Goal: Information Seeking & Learning: Learn about a topic

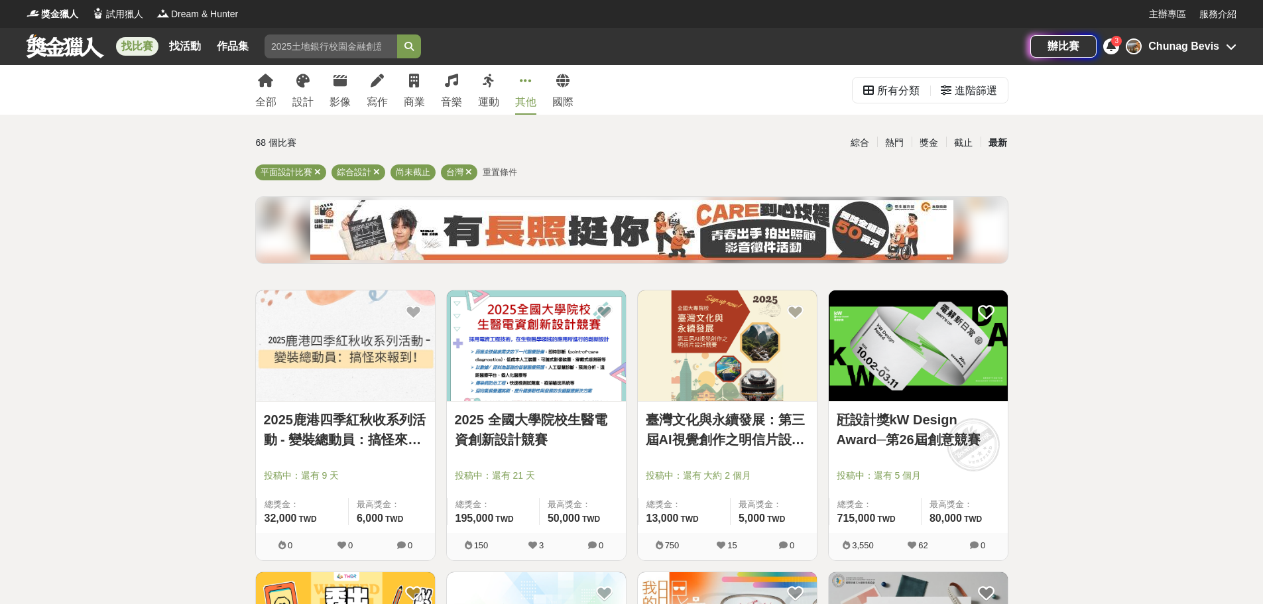
click at [527, 80] on icon at bounding box center [526, 80] width 12 height 13
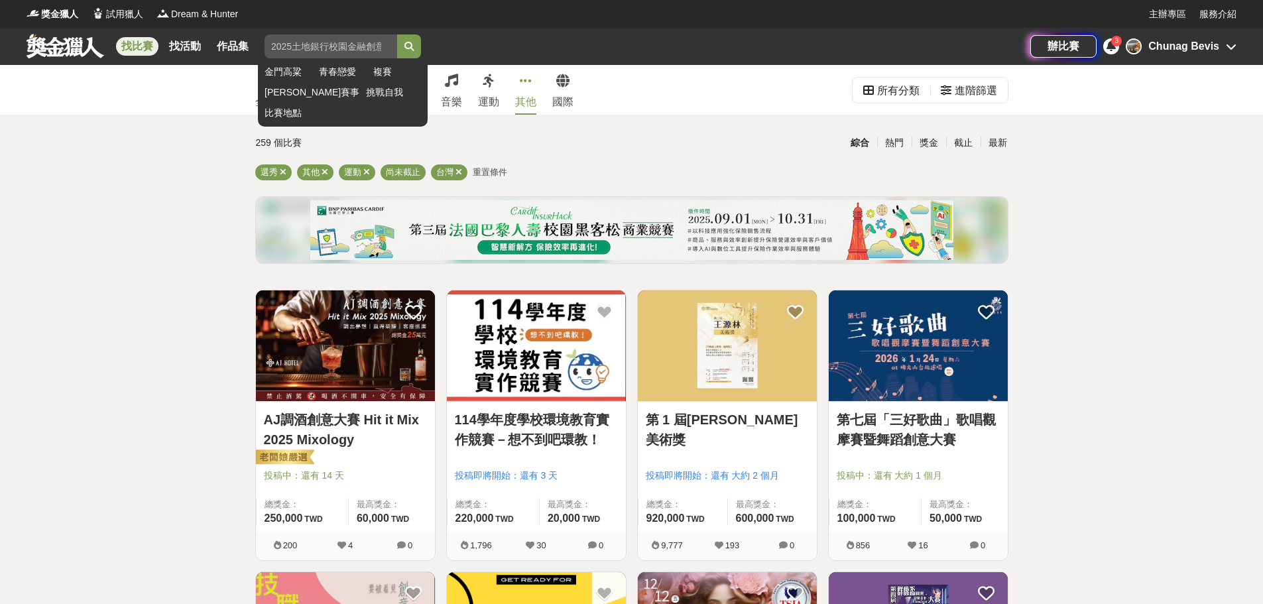
click at [336, 48] on input "search" at bounding box center [331, 46] width 133 height 24
type input "竹"
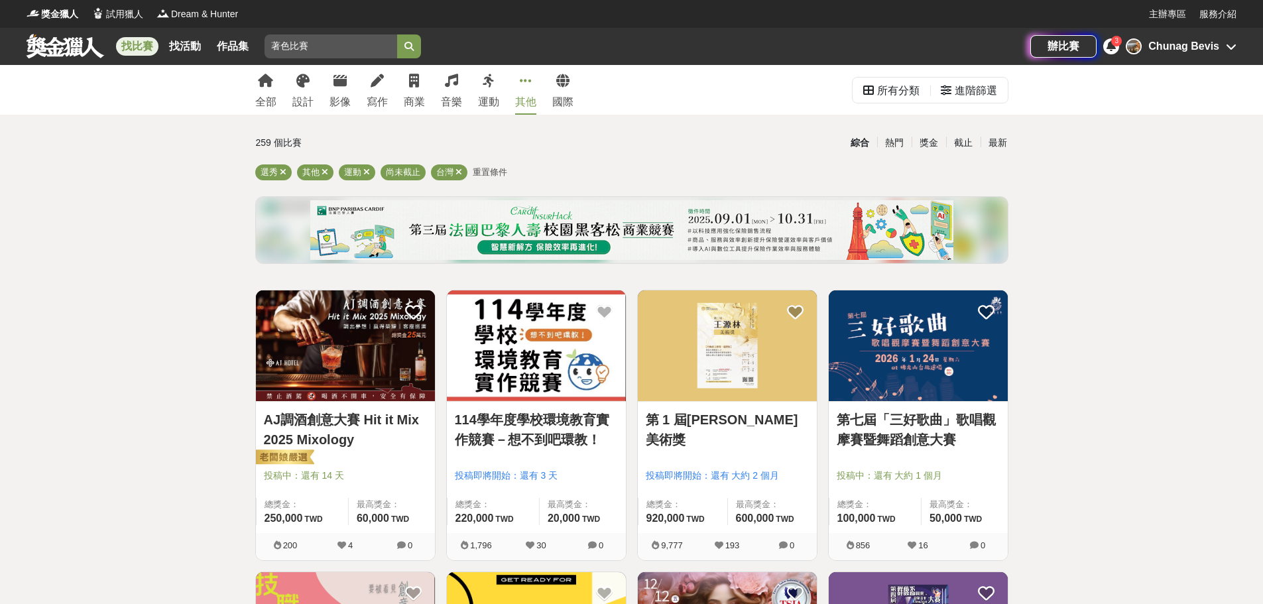
type input "著色比賽"
click at [397, 34] on button "submit" at bounding box center [409, 46] width 24 height 24
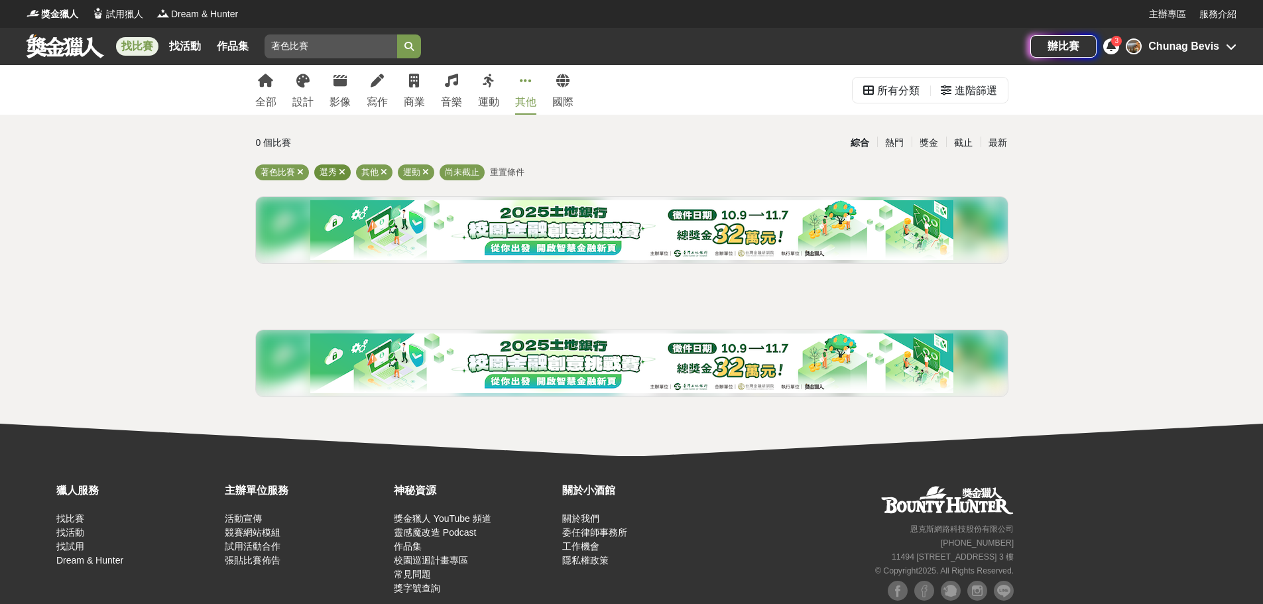
click at [345, 172] on div "選秀" at bounding box center [332, 172] width 36 height 16
click at [344, 172] on icon at bounding box center [342, 172] width 7 height 9
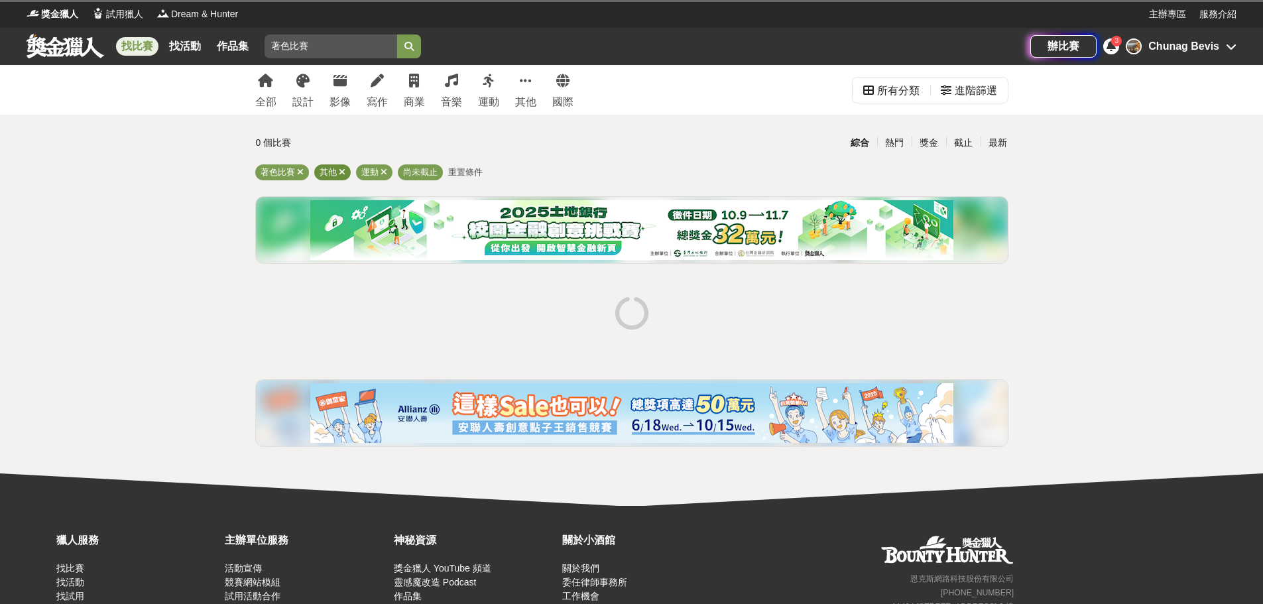
click at [344, 172] on icon at bounding box center [342, 172] width 7 height 9
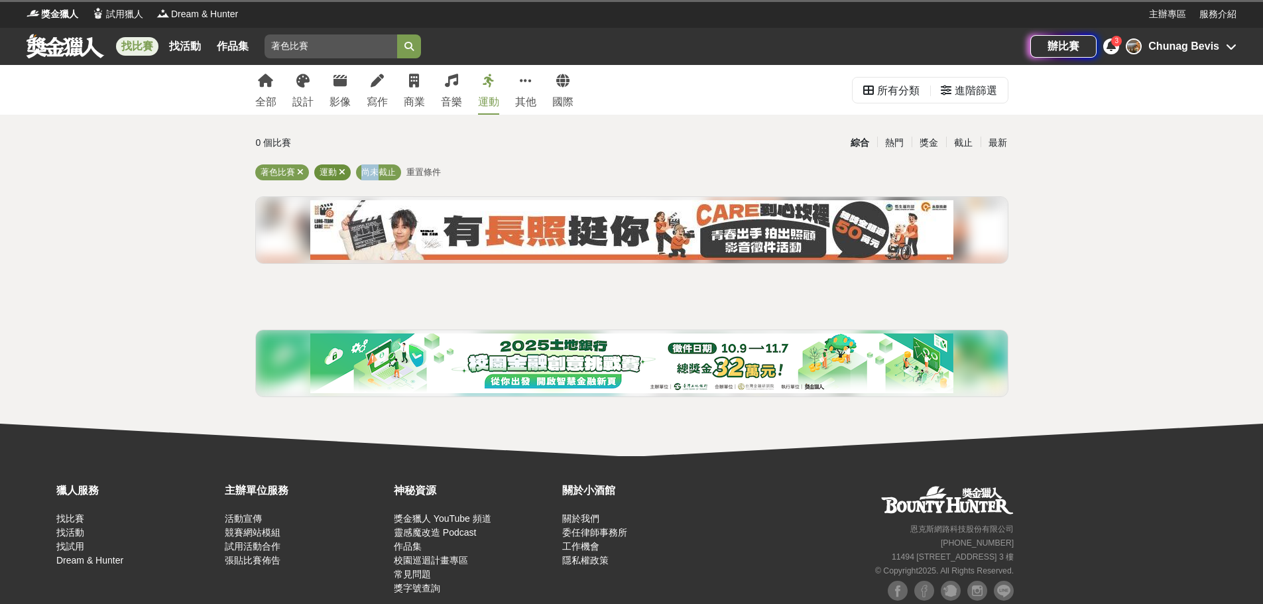
click at [344, 172] on icon at bounding box center [342, 172] width 7 height 9
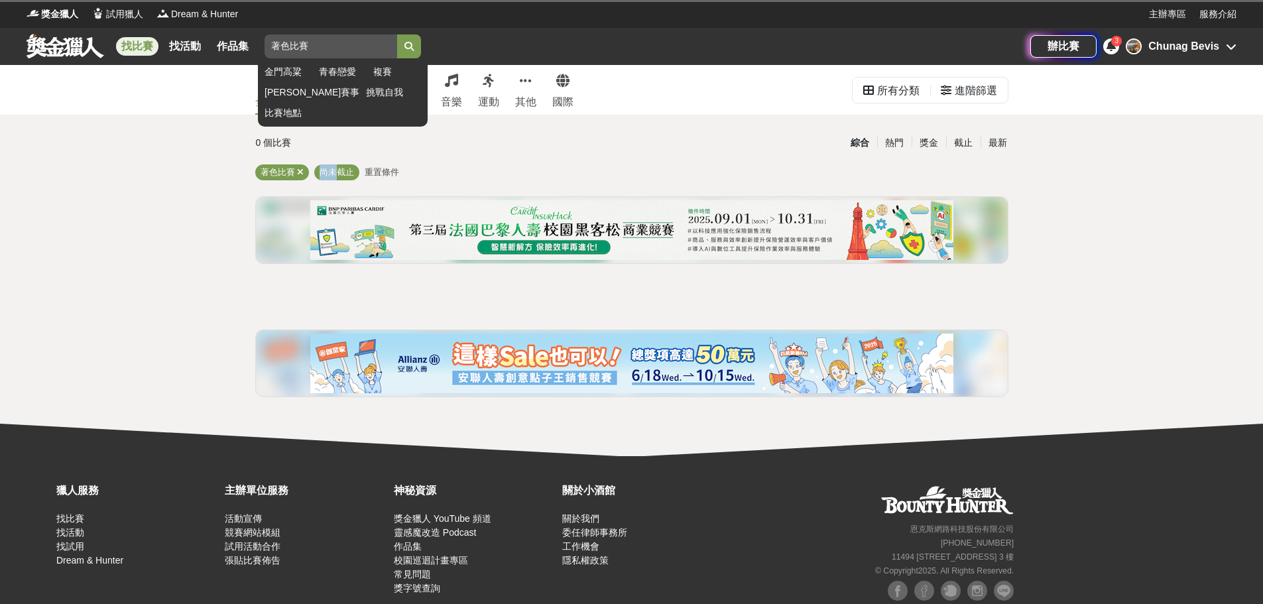
click at [421, 36] on button "submit" at bounding box center [409, 46] width 24 height 24
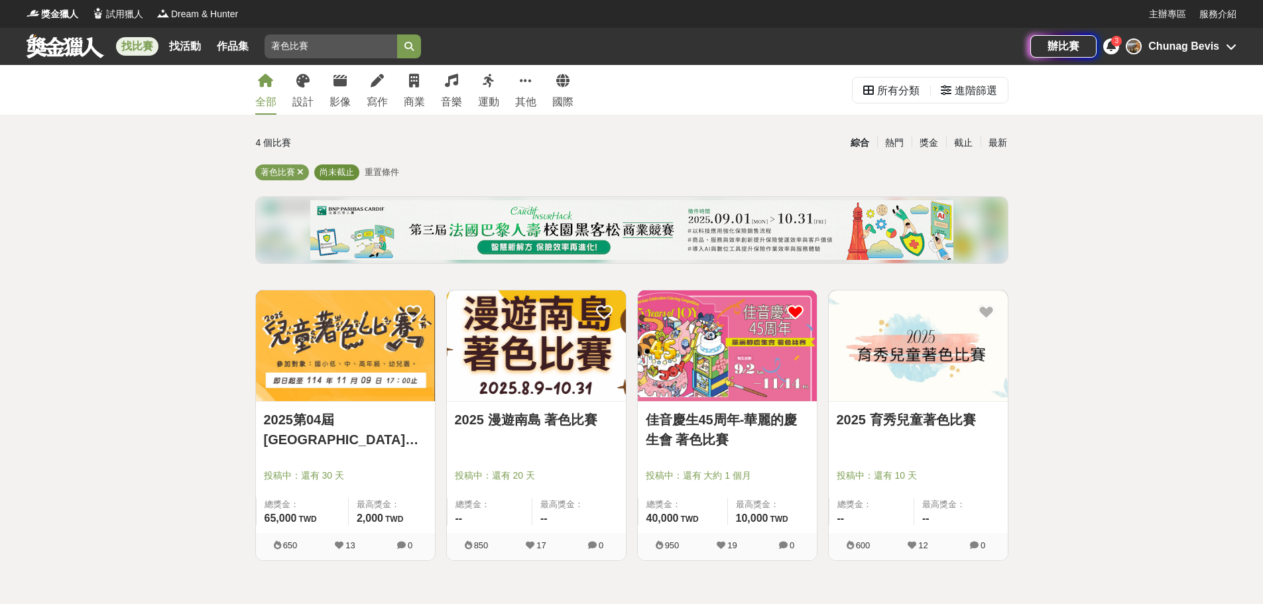
click at [346, 170] on span "尚未截止" at bounding box center [337, 172] width 34 height 10
click at [350, 174] on span "尚未截止" at bounding box center [337, 172] width 34 height 10
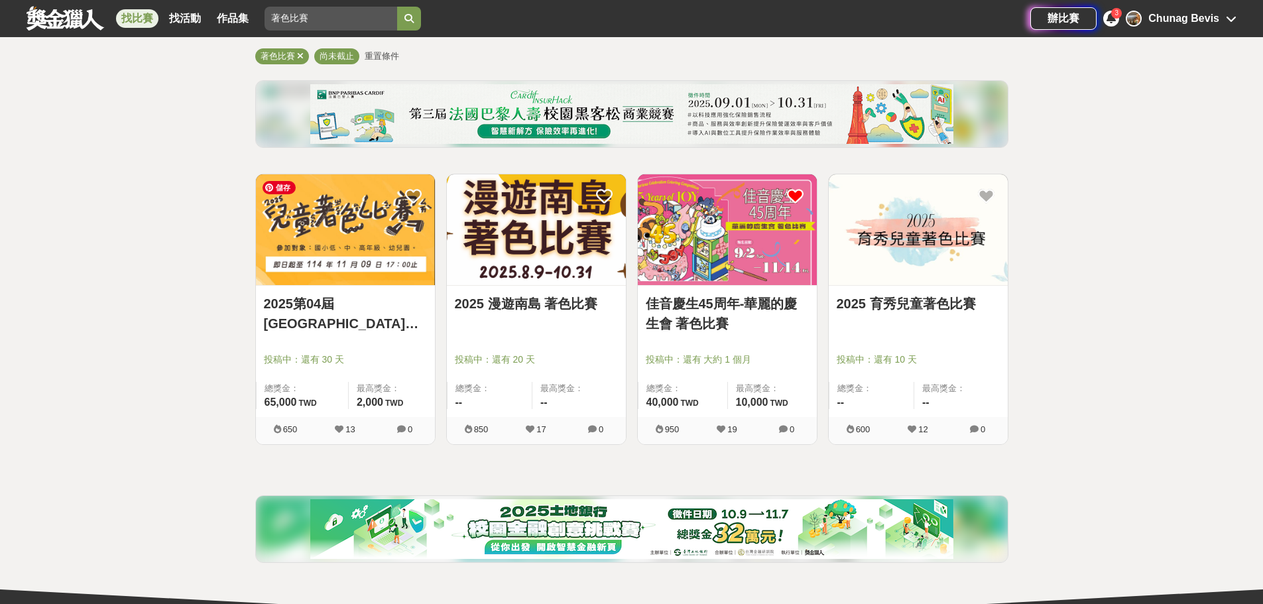
scroll to position [133, 0]
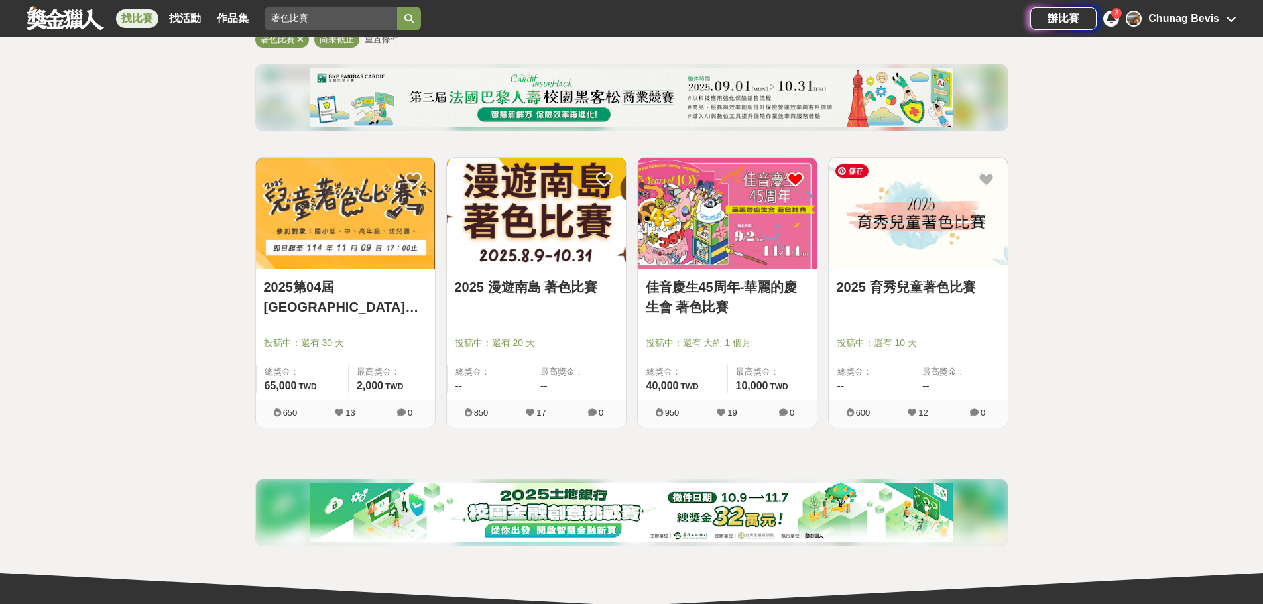
drag, startPoint x: 961, startPoint y: 241, endPoint x: 1075, endPoint y: 216, distance: 116.8
click at [1075, 216] on div "全部 設計 影像 寫作 商業 音樂 運動 其他 國際 所有分類 進階篩選 4 個比賽 綜合 熱門 獎金 截止 最新 著色比賽 尚未截止 重置條件 2025第0…" at bounding box center [631, 268] width 1263 height 673
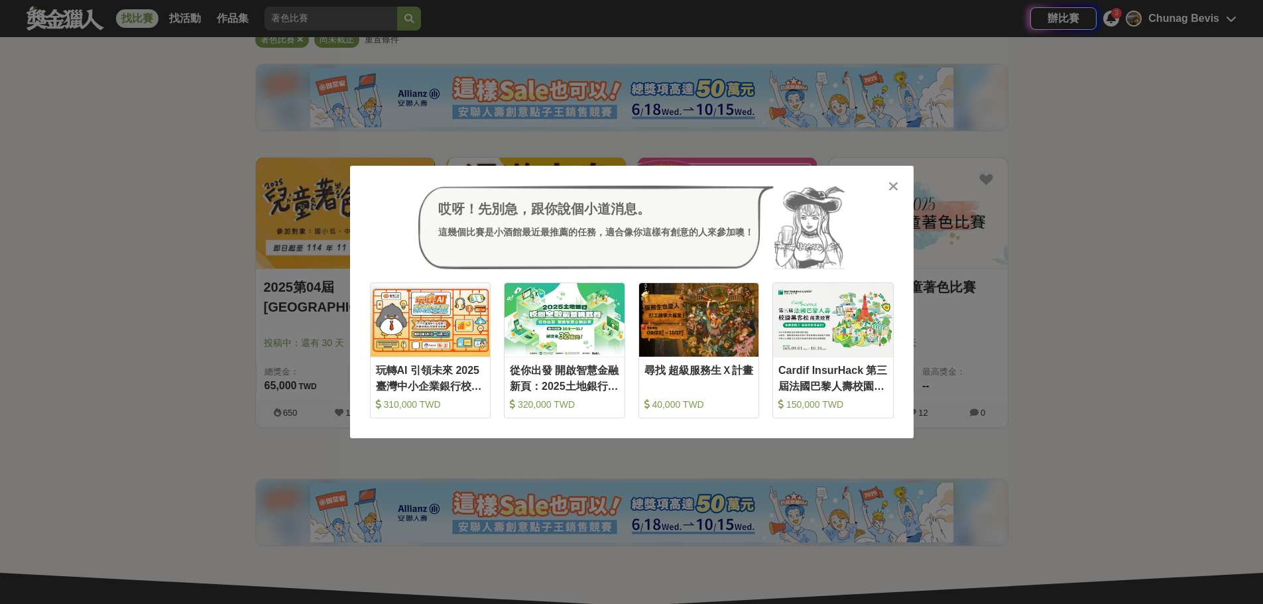
click at [892, 182] on icon at bounding box center [894, 186] width 10 height 13
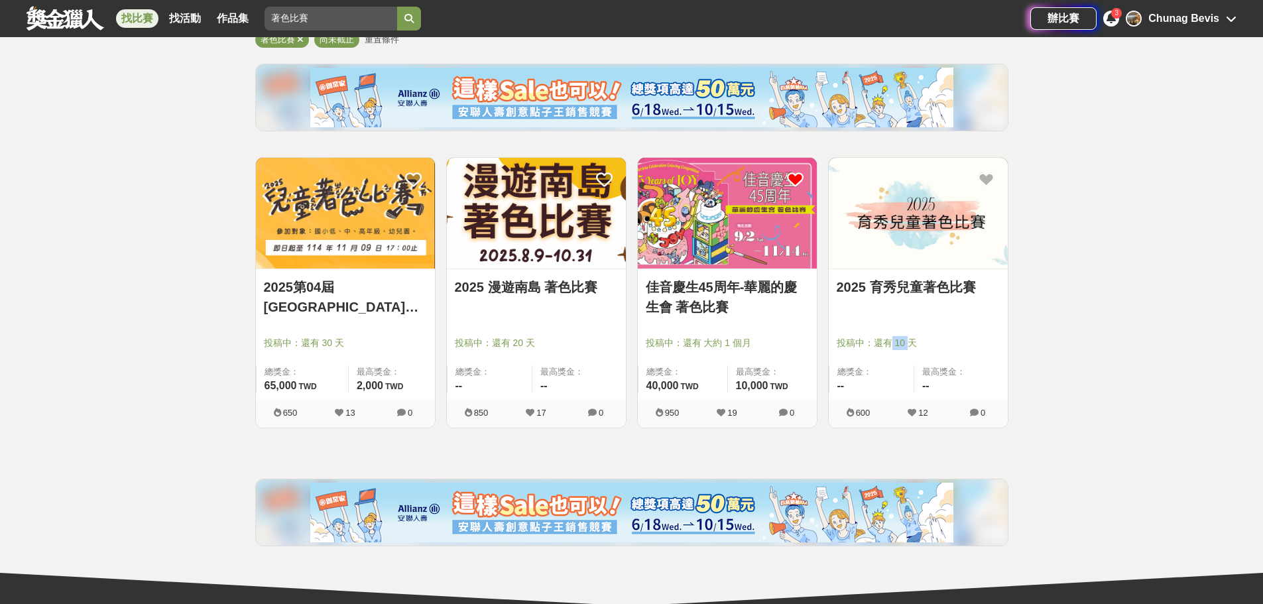
drag, startPoint x: 909, startPoint y: 343, endPoint x: 889, endPoint y: 347, distance: 20.8
click at [889, 347] on span "投稿中：還有 10 天" at bounding box center [918, 343] width 163 height 14
click at [928, 255] on img at bounding box center [918, 213] width 179 height 111
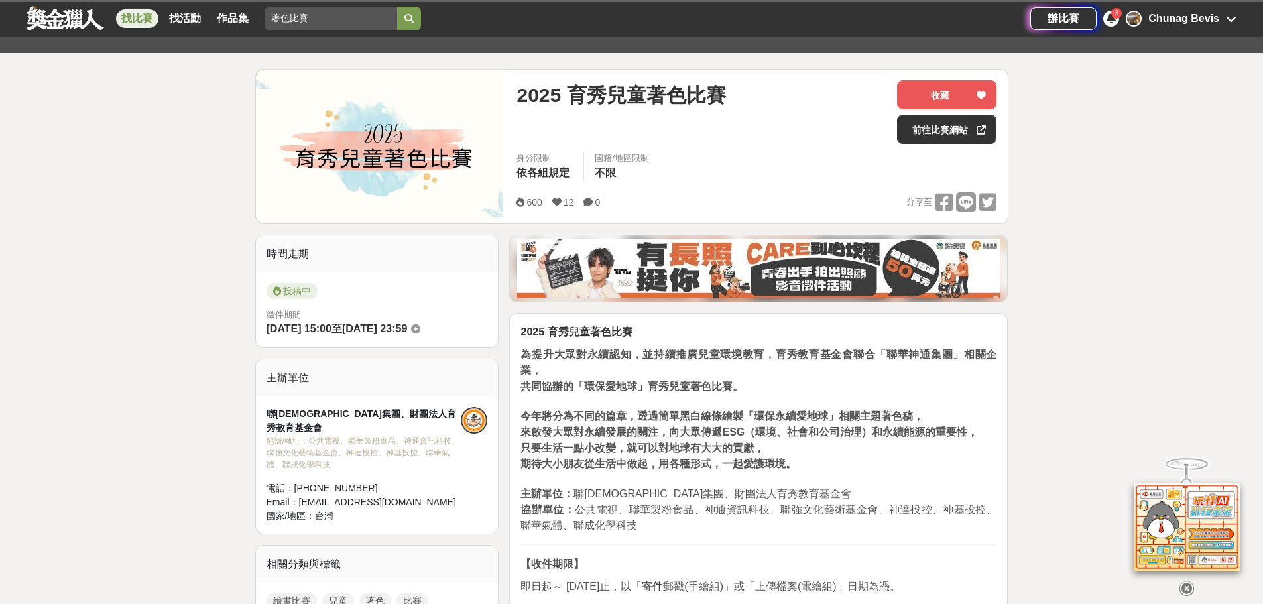
scroll to position [133, 0]
click at [947, 129] on link "前往比賽網站" at bounding box center [946, 129] width 99 height 29
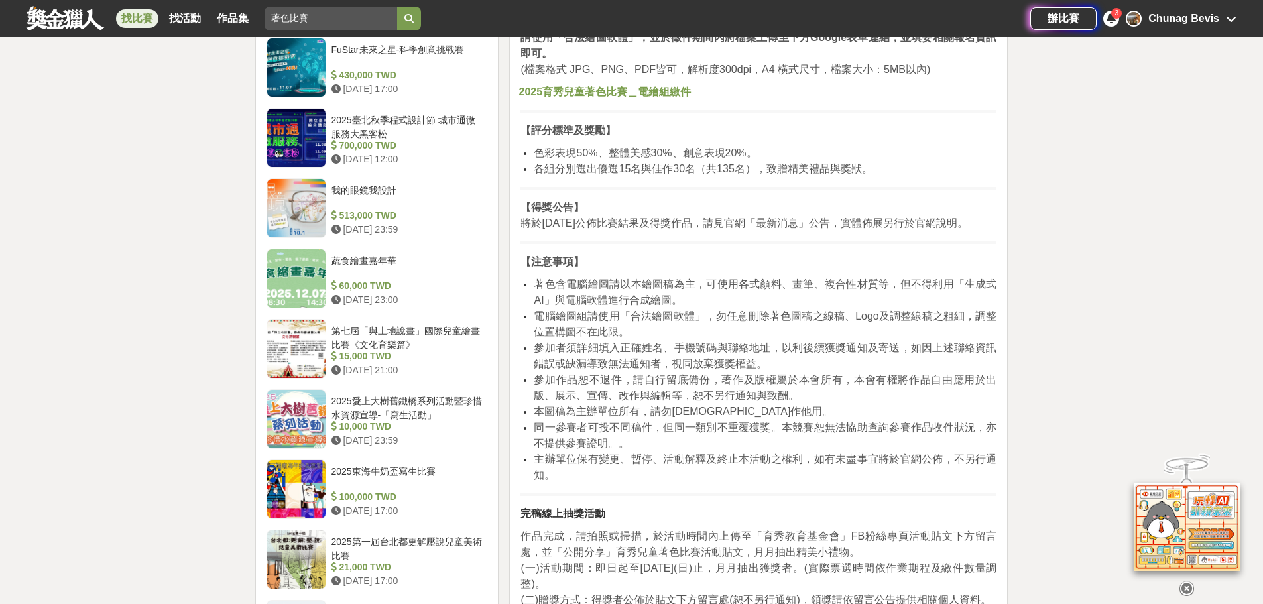
scroll to position [1127, 0]
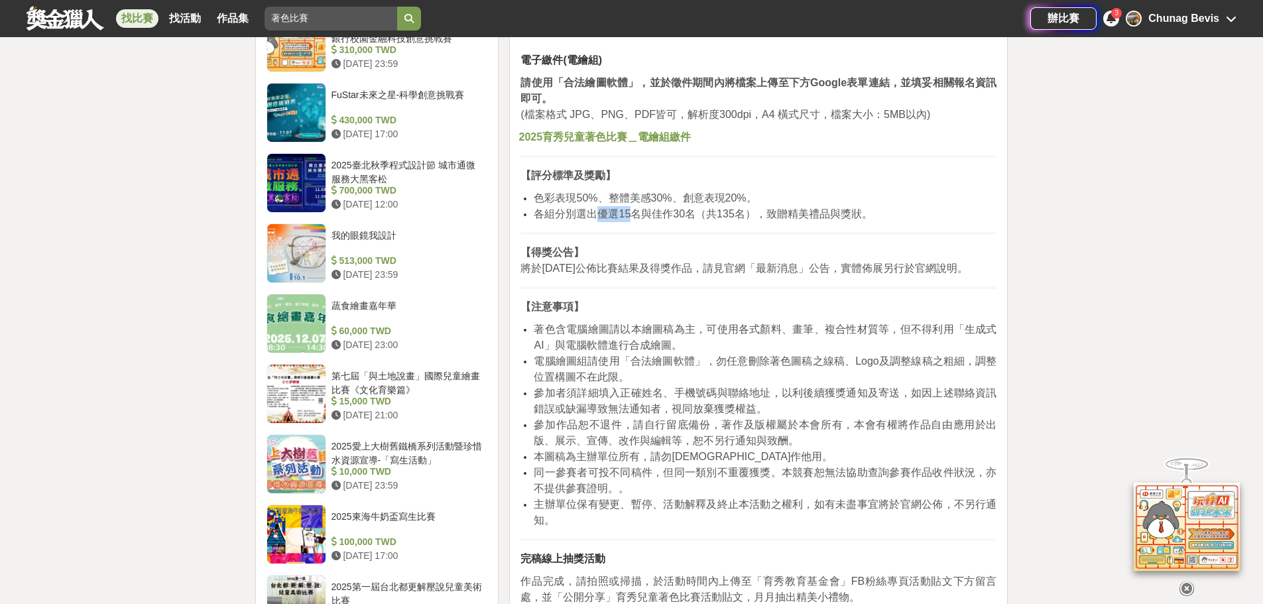
drag, startPoint x: 599, startPoint y: 215, endPoint x: 635, endPoint y: 213, distance: 35.9
click at [635, 213] on span "各組分別選出優選15名與佳作30名（共135名），致贈精美禮品與獎狀。" at bounding box center [703, 213] width 338 height 11
drag, startPoint x: 653, startPoint y: 212, endPoint x: 700, endPoint y: 212, distance: 46.4
click at [700, 212] on span "各組分別選出優選15名與佳作30名（共135名），致贈精美禮品與獎狀。" at bounding box center [703, 213] width 338 height 11
click at [723, 217] on span "各組分別選出優選15名與佳作30名（共135名），致贈精美禮品與獎狀。" at bounding box center [703, 213] width 338 height 11
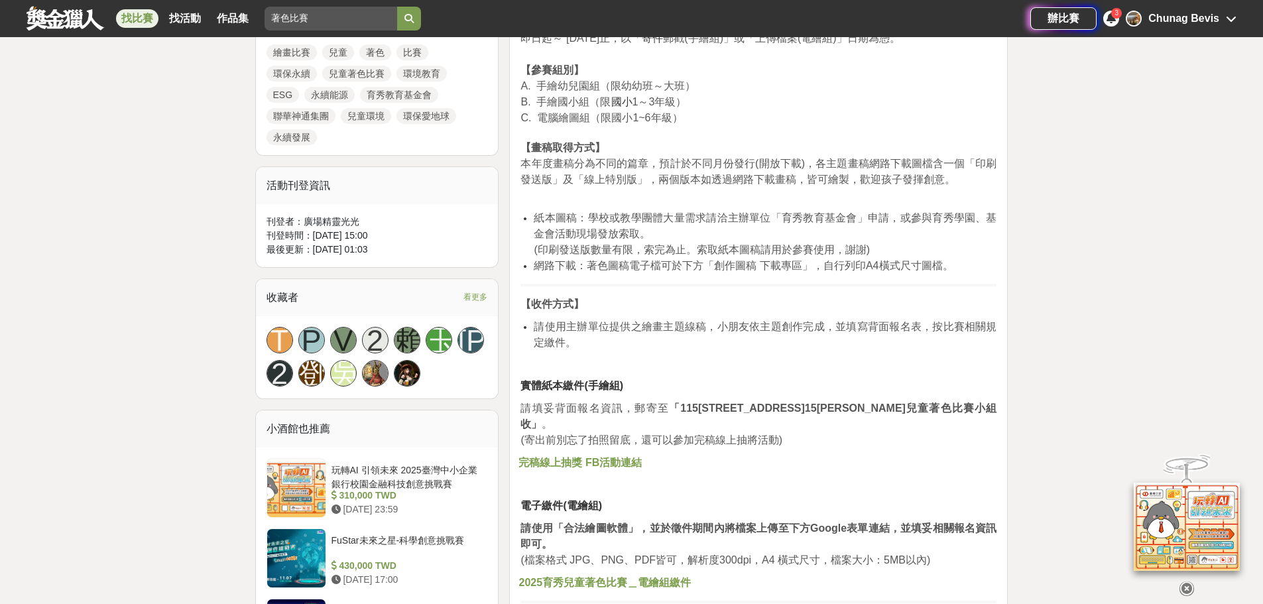
scroll to position [663, 0]
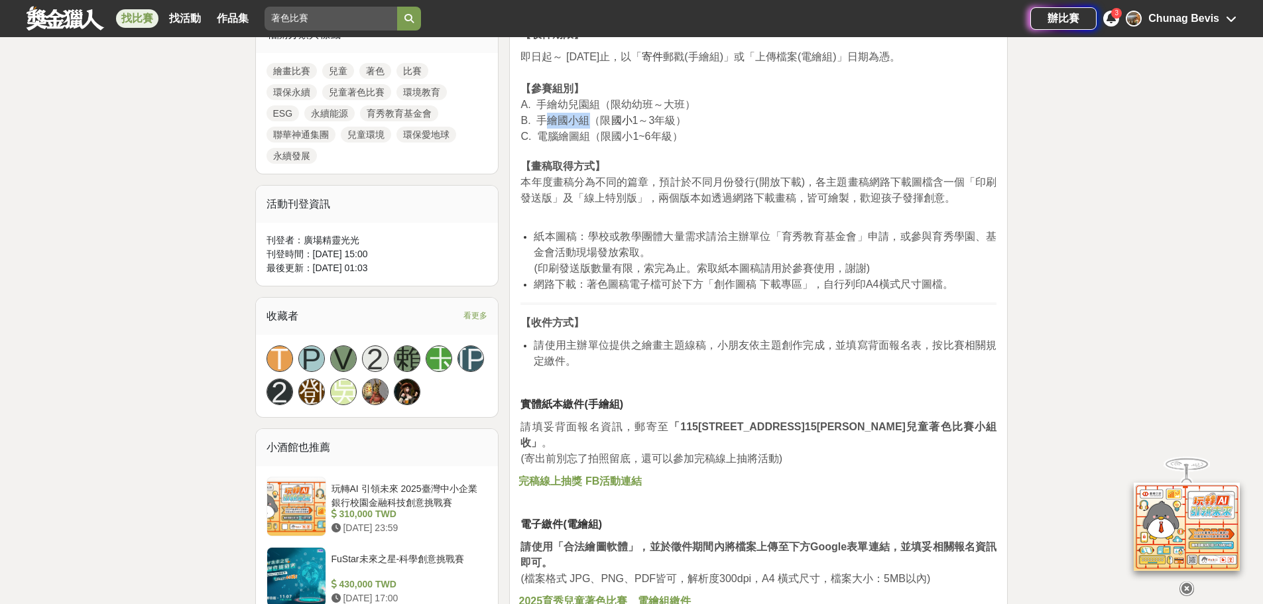
drag, startPoint x: 542, startPoint y: 121, endPoint x: 581, endPoint y: 120, distance: 39.1
click at [581, 120] on span "B. 手繪國小組（限" at bounding box center [566, 120] width 90 height 11
click at [591, 132] on span "C. 電腦繪圖組（限國小1~6年級）" at bounding box center [602, 136] width 162 height 11
drag, startPoint x: 540, startPoint y: 135, endPoint x: 578, endPoint y: 137, distance: 38.5
click at [578, 137] on span "C. 電腦繪圖組（限國小1~6年級）" at bounding box center [602, 136] width 162 height 11
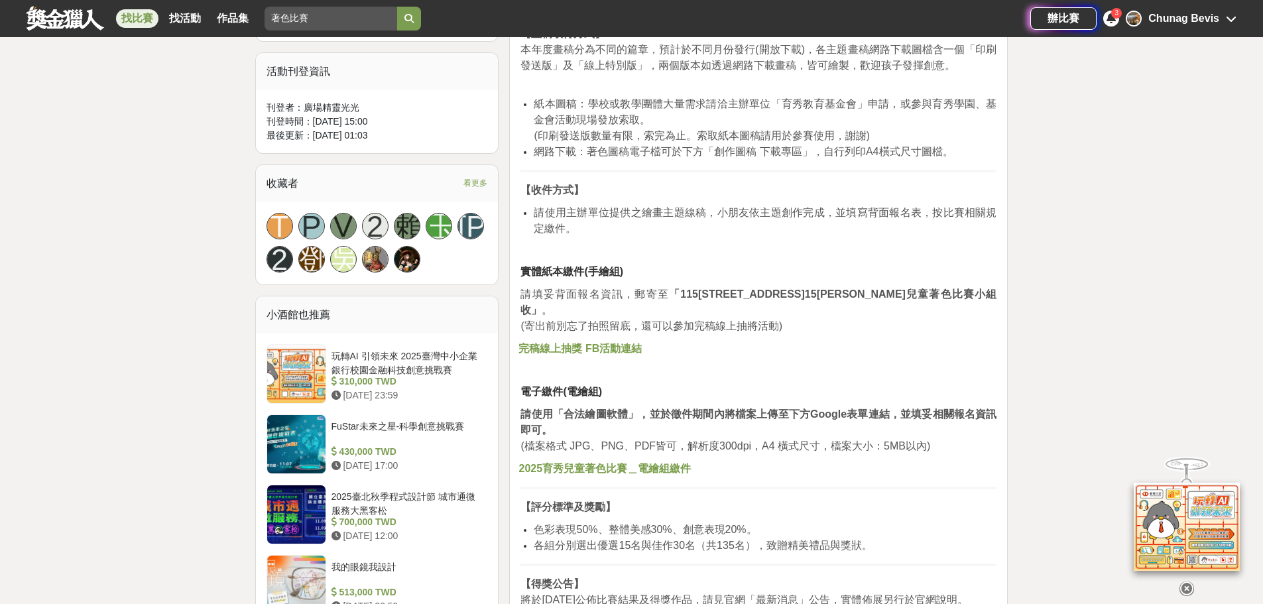
scroll to position [530, 0]
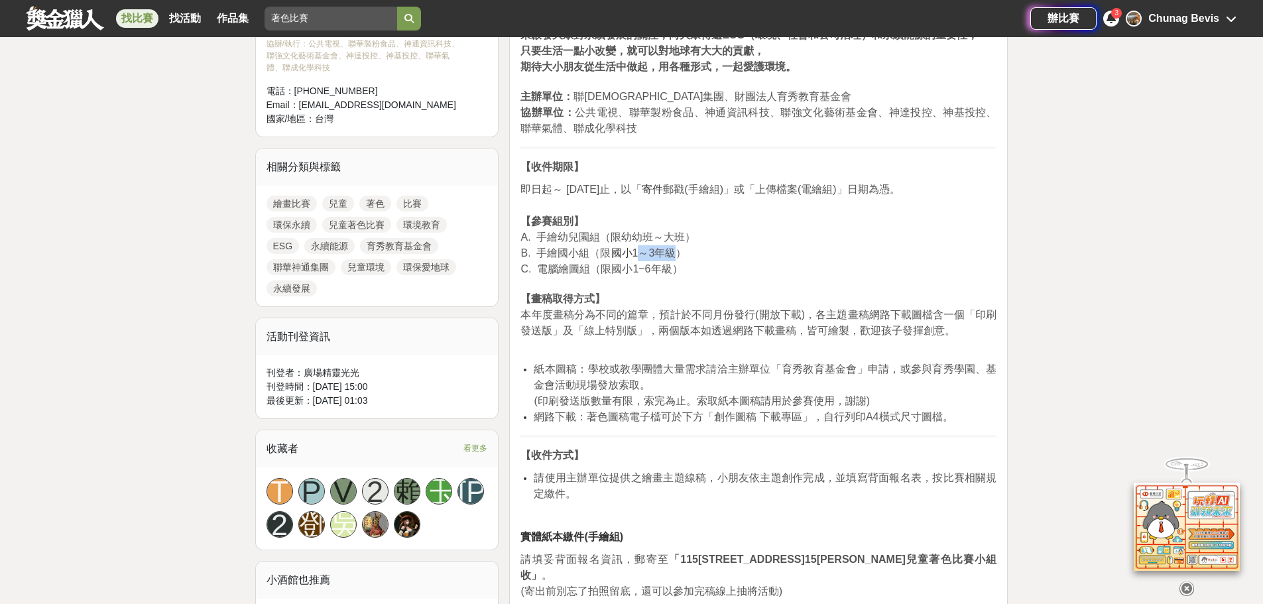
drag, startPoint x: 653, startPoint y: 253, endPoint x: 672, endPoint y: 253, distance: 18.6
click at [672, 253] on span "1～3年級）" at bounding box center [660, 252] width 54 height 11
click at [718, 280] on p "即日起～ 2025/10/20止，以「 寄件 郵戳(手繪組)」或「上傳檔案(電繪組)」日期為憑。 【參賽組別】 A. 手繪幼兒園組（限幼幼班～大班） B. 手…" at bounding box center [759, 268] width 476 height 173
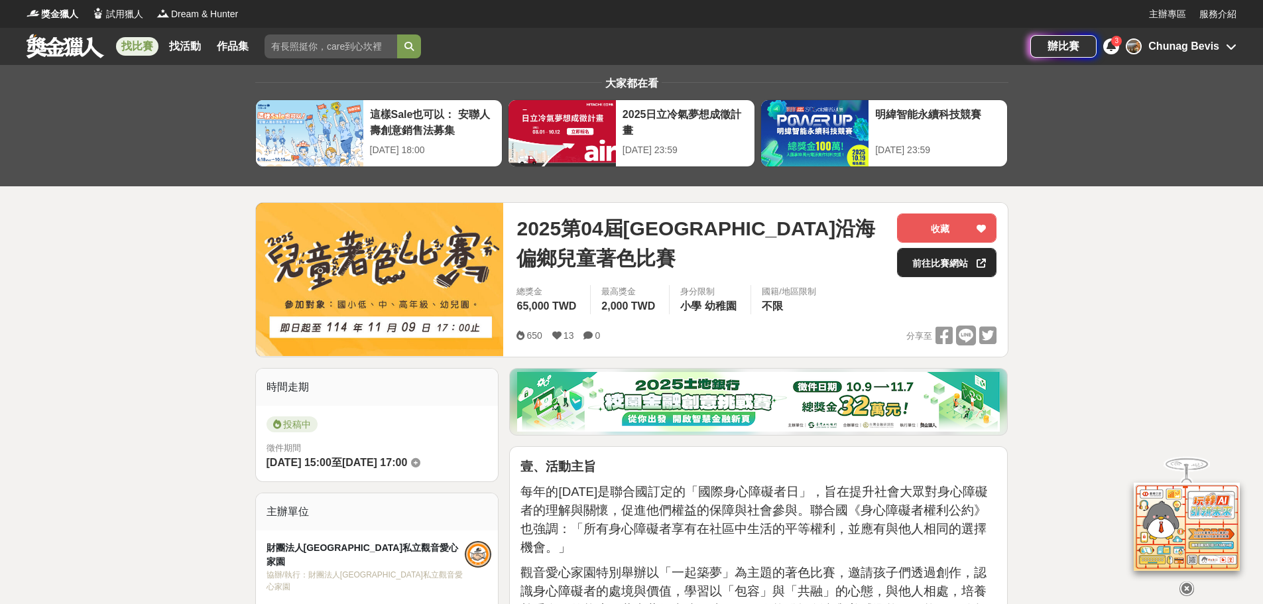
click at [965, 263] on link "前往比賽網站" at bounding box center [946, 262] width 99 height 29
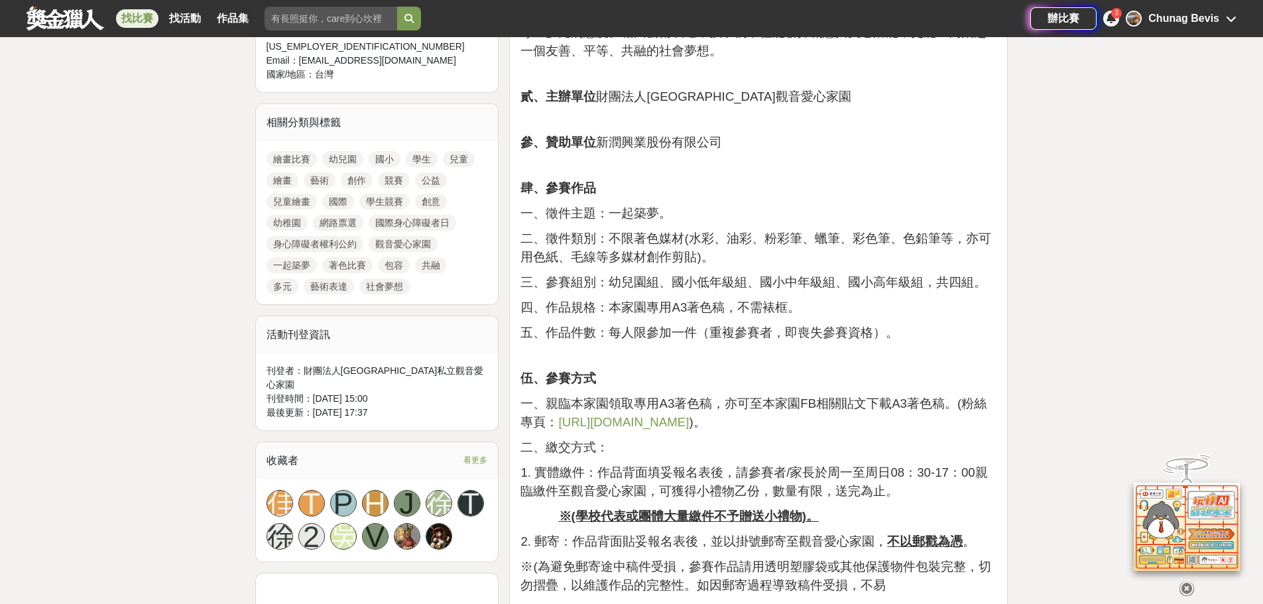
scroll to position [597, 0]
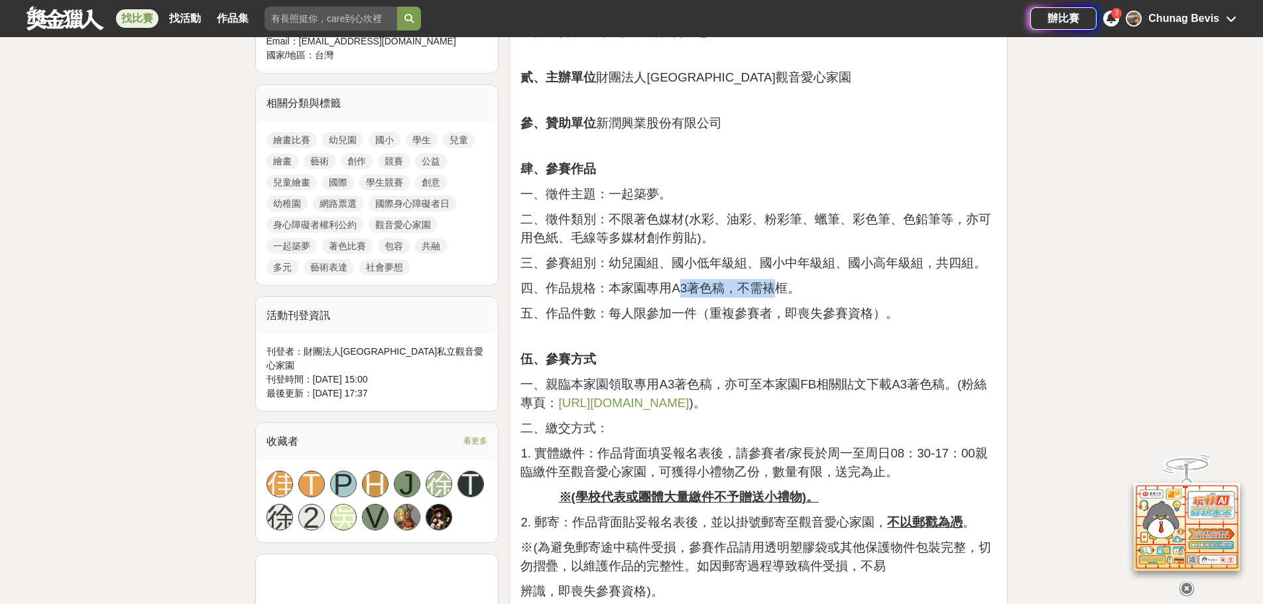
drag, startPoint x: 643, startPoint y: 292, endPoint x: 727, endPoint y: 290, distance: 84.2
click at [727, 290] on span "四、作品規格：本家園專用A3著色稿，不需裱框。" at bounding box center [661, 288] width 280 height 14
click at [678, 288] on span "四、作品規格：本家園專用A3著色稿，不需裱框。" at bounding box center [661, 288] width 280 height 14
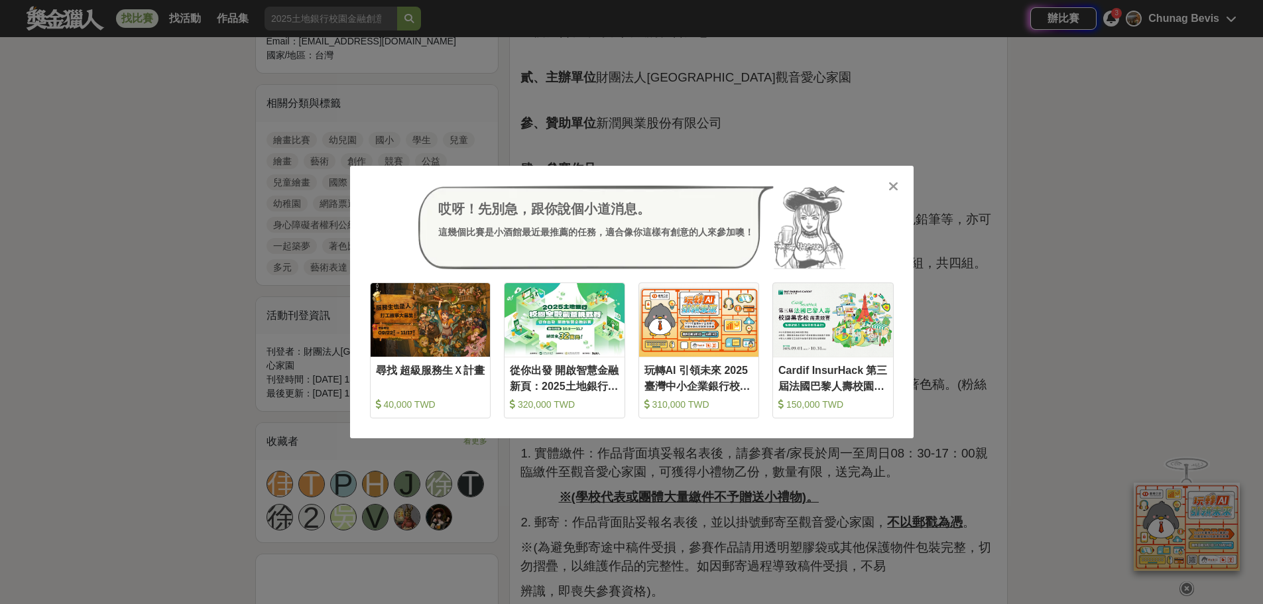
click at [897, 184] on icon at bounding box center [894, 186] width 10 height 13
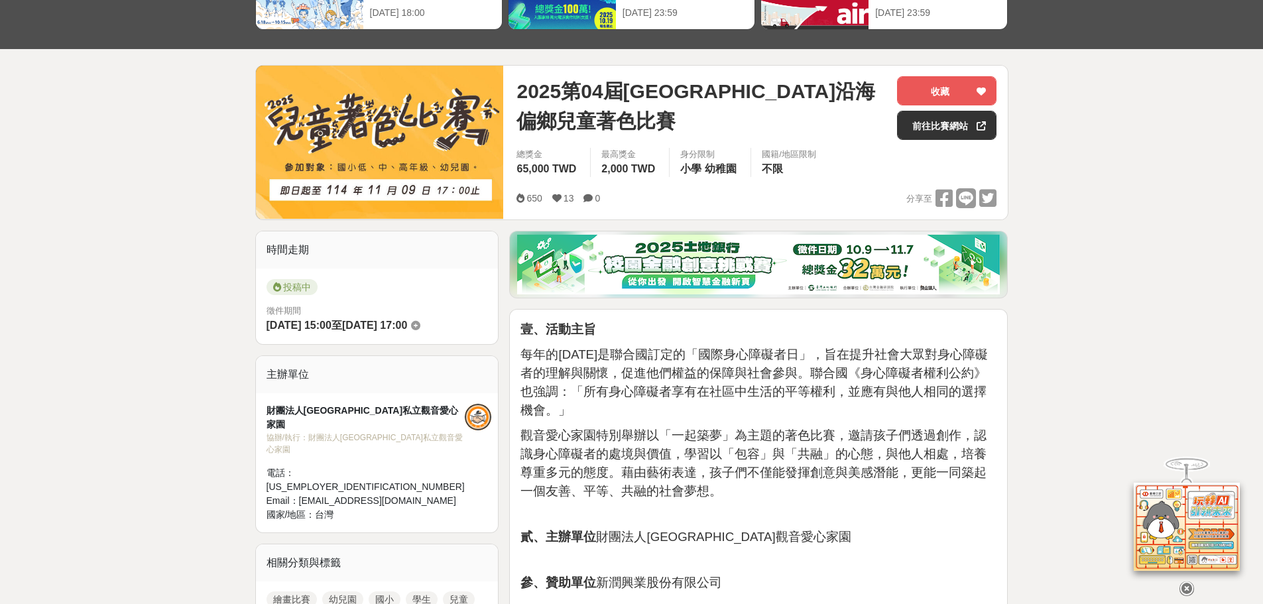
scroll to position [0, 0]
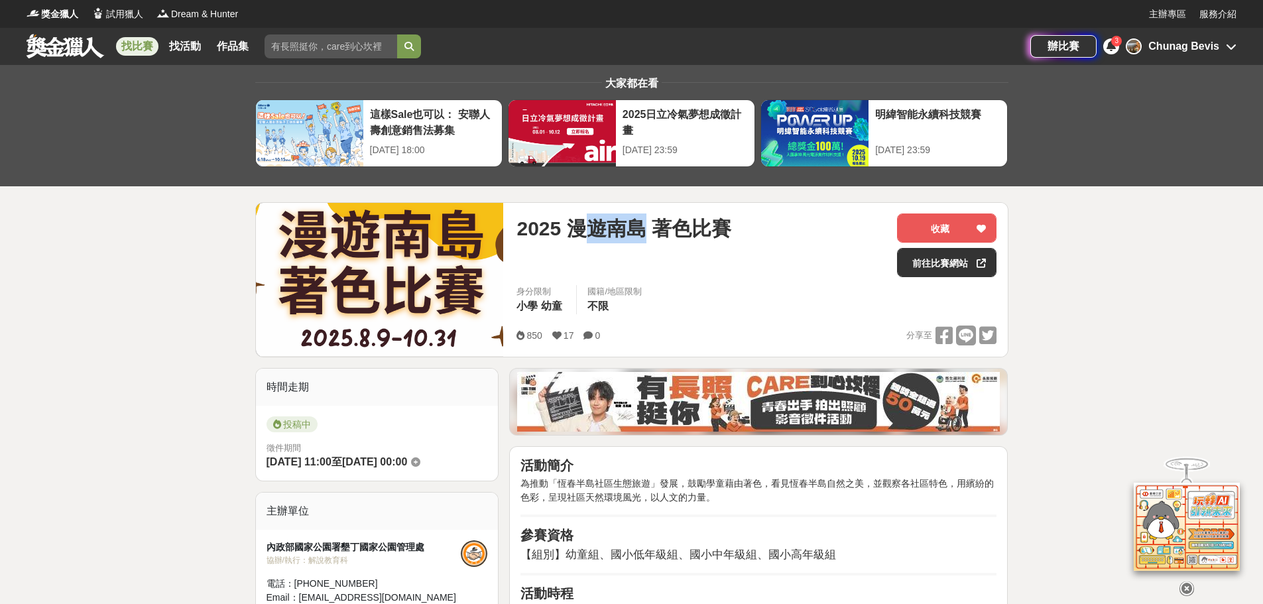
drag, startPoint x: 579, startPoint y: 229, endPoint x: 642, endPoint y: 228, distance: 63.0
click at [642, 228] on span "2025 漫遊南島 著色比賽" at bounding box center [624, 229] width 214 height 30
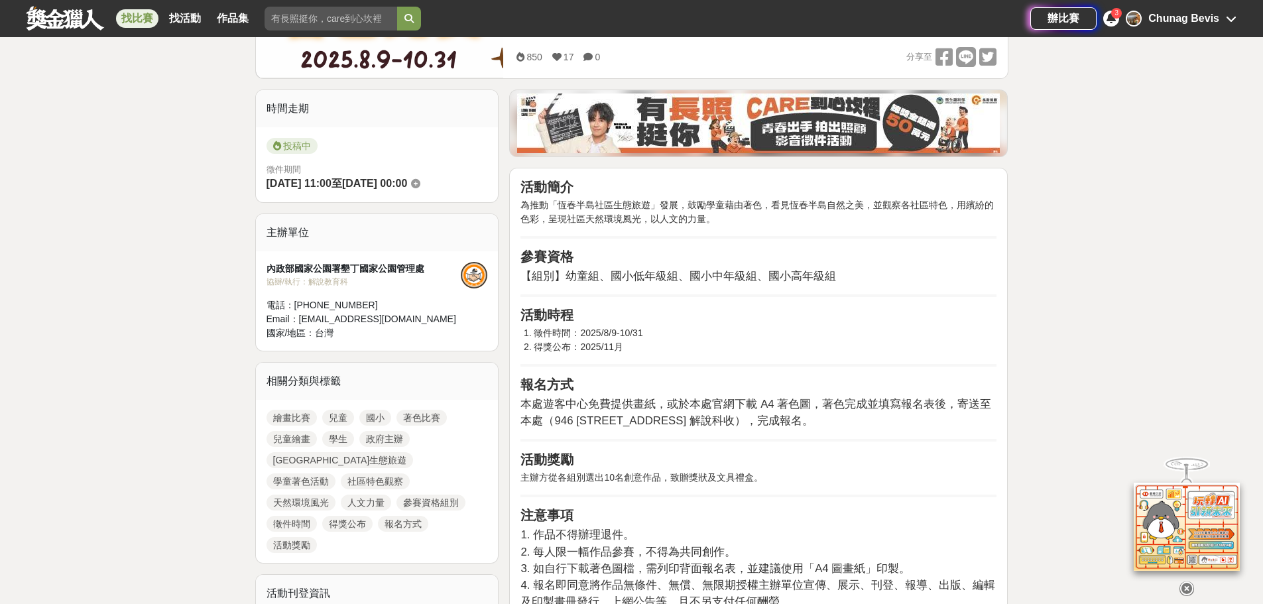
scroll to position [332, 0]
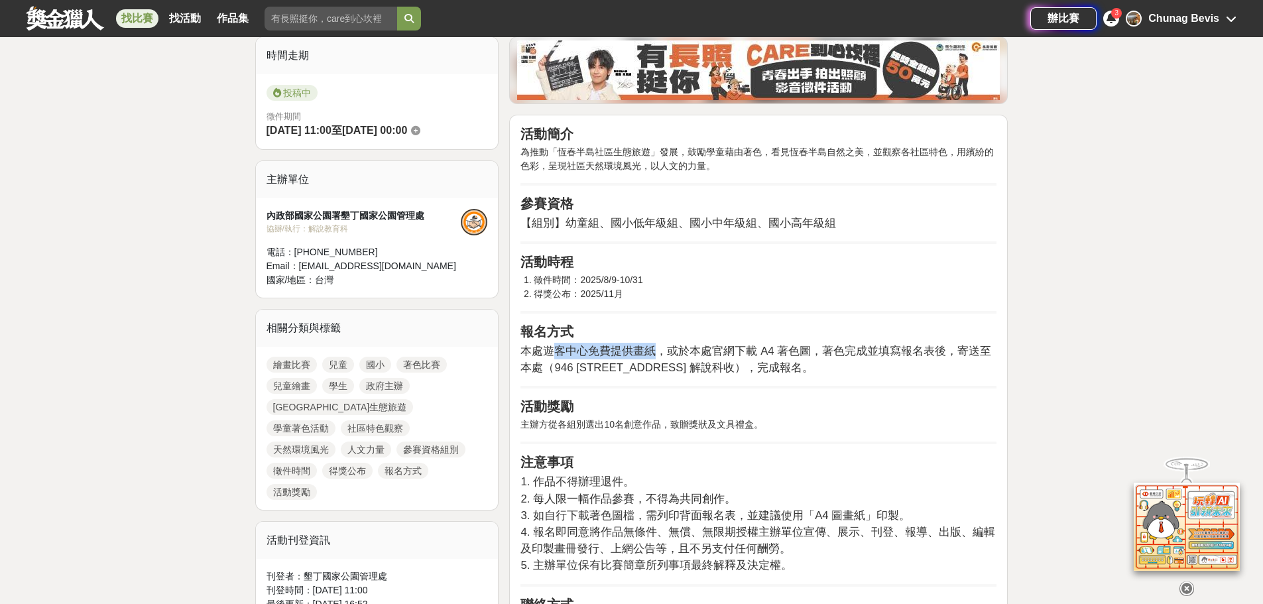
drag, startPoint x: 553, startPoint y: 353, endPoint x: 651, endPoint y: 353, distance: 98.1
click at [651, 353] on span "本處遊客中心免費提供畫紙，或於本處官網下載 A4 著色圖，著色完成並填寫報名表後，寄送至本處（946 屏東縣恆春鎮墾丁路 596 號 解說科收），完成報名。" at bounding box center [756, 359] width 471 height 29
click at [855, 369] on p "本處遊客中心免費提供畫紙，或於本處官網下載 A4 著色圖，著色完成並填寫報名表後，寄送至本處（946 屏東縣恆春鎮墾丁路 596 號 解說科收），完成報名。" at bounding box center [759, 359] width 476 height 33
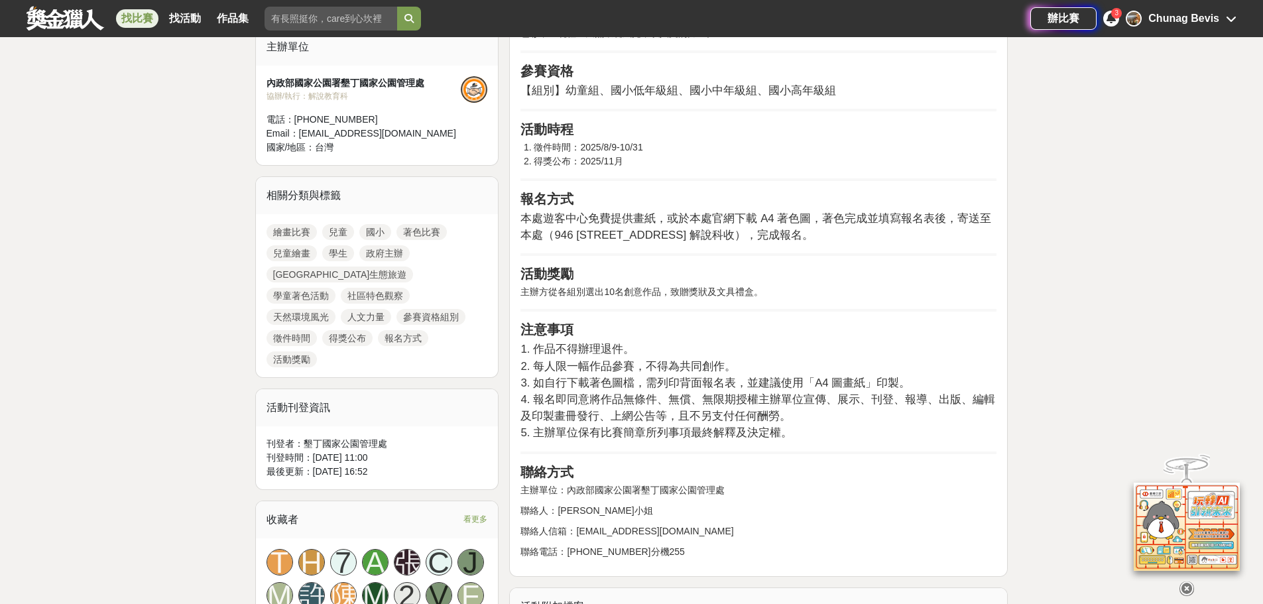
scroll to position [0, 0]
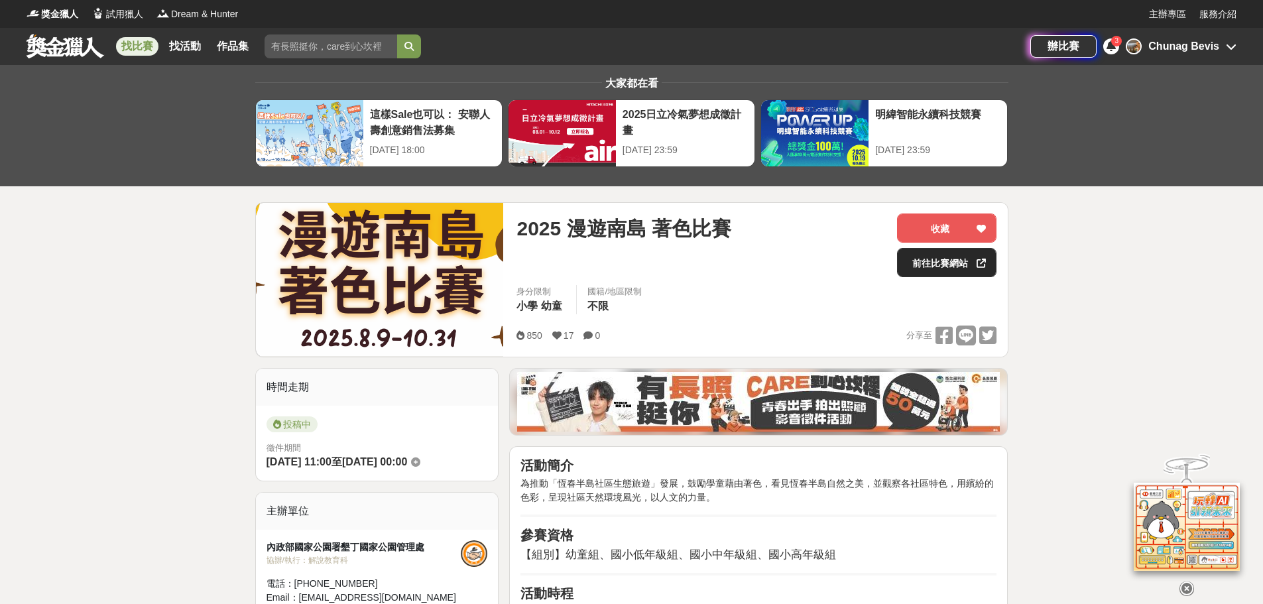
click at [959, 267] on link "前往比賽網站" at bounding box center [946, 262] width 99 height 29
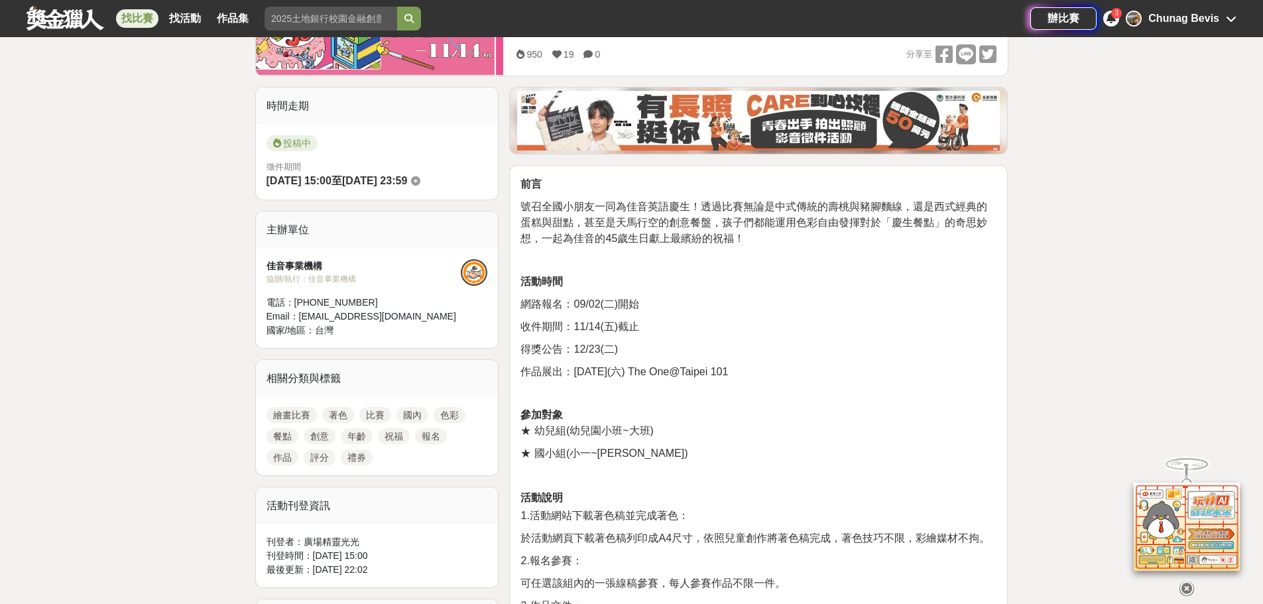
scroll to position [149, 0]
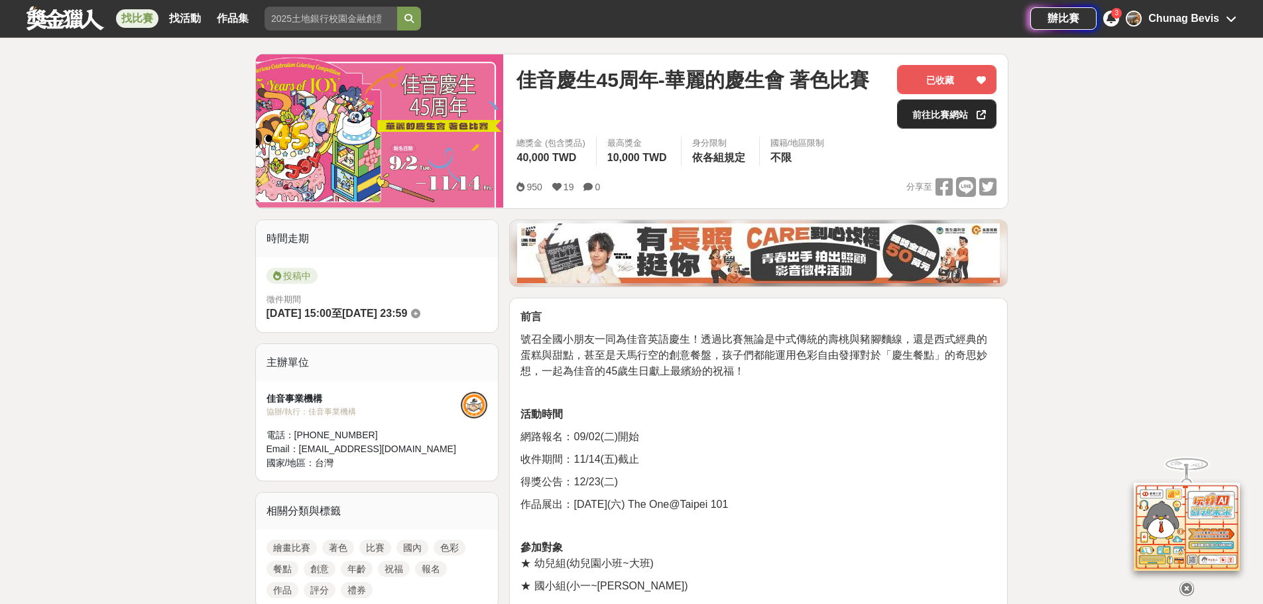
click at [973, 109] on link "前往比賽網站" at bounding box center [946, 113] width 99 height 29
